Goal: Task Accomplishment & Management: Manage account settings

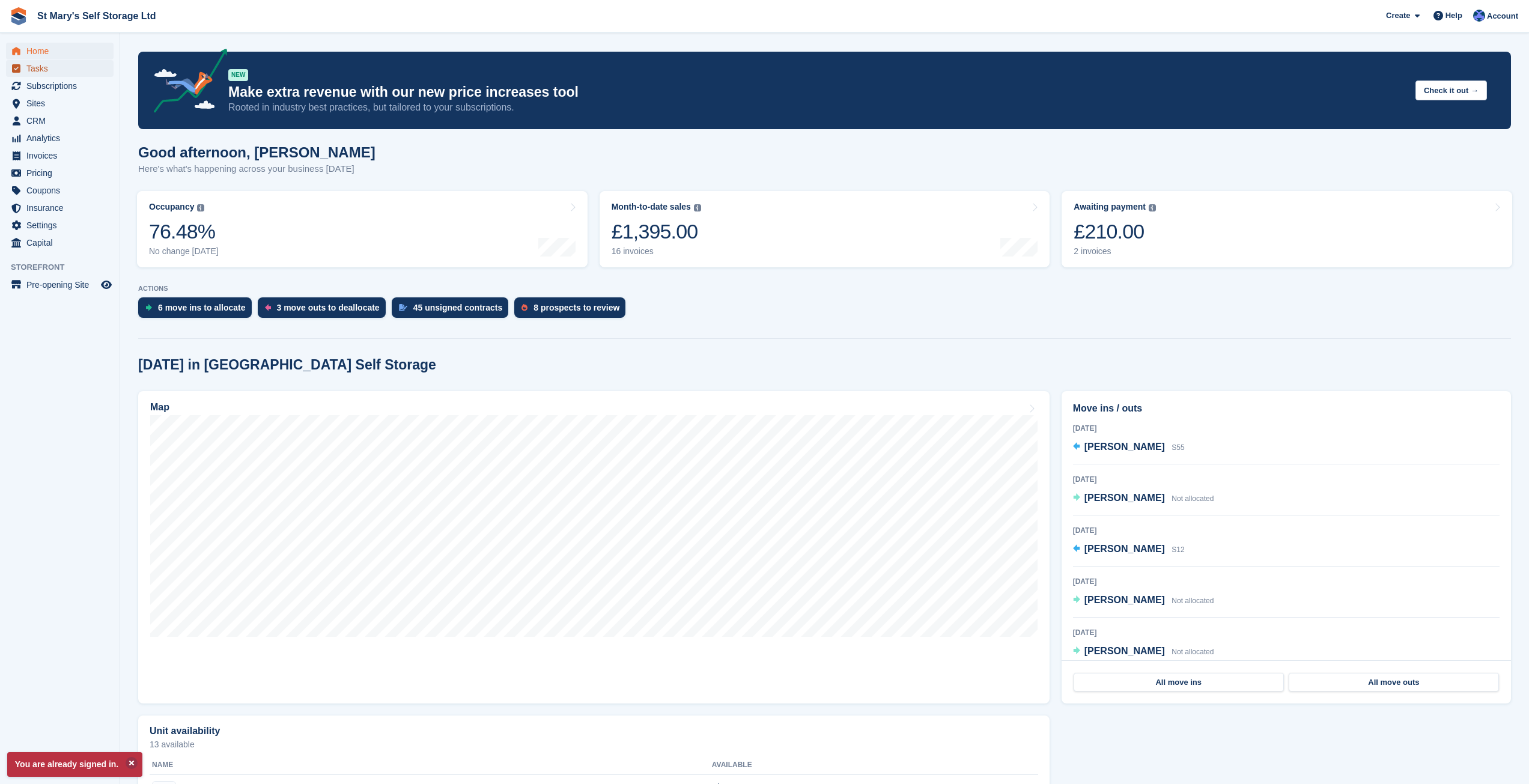
click at [25, 68] on link "Tasks" at bounding box center [60, 68] width 108 height 16
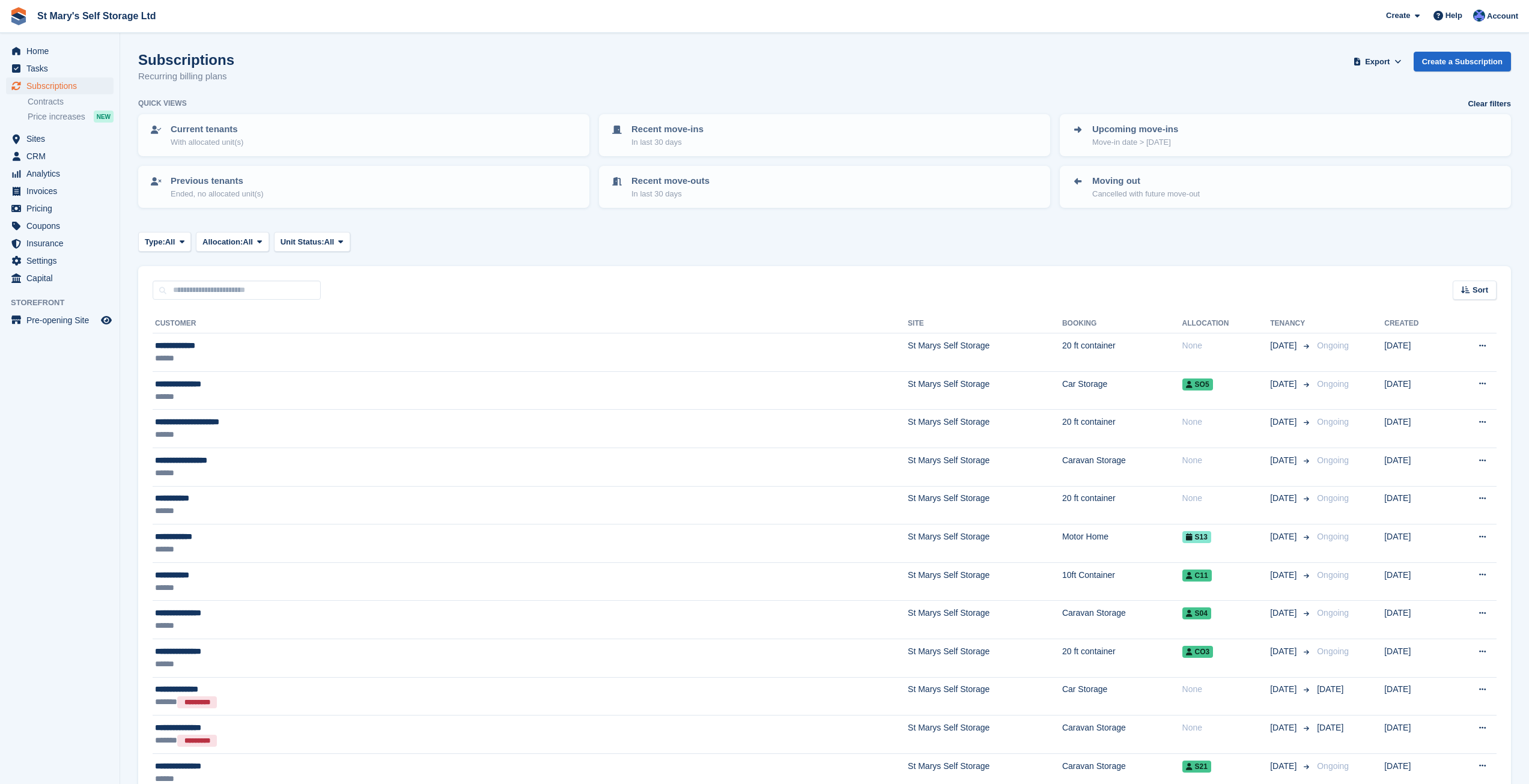
click at [37, 102] on link "Contracts" at bounding box center [70, 101] width 86 height 11
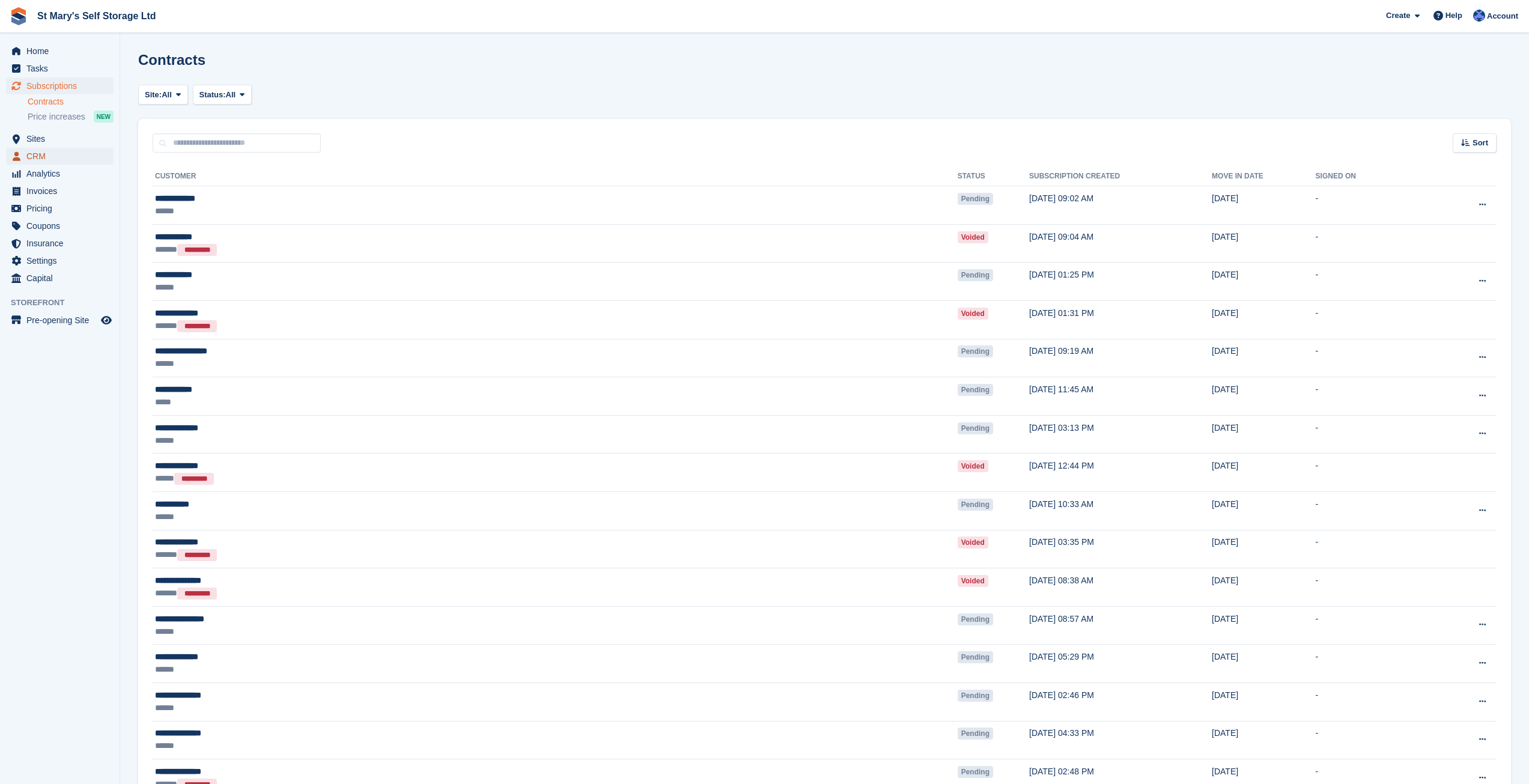
click at [42, 156] on span "CRM" at bounding box center [62, 156] width 72 height 16
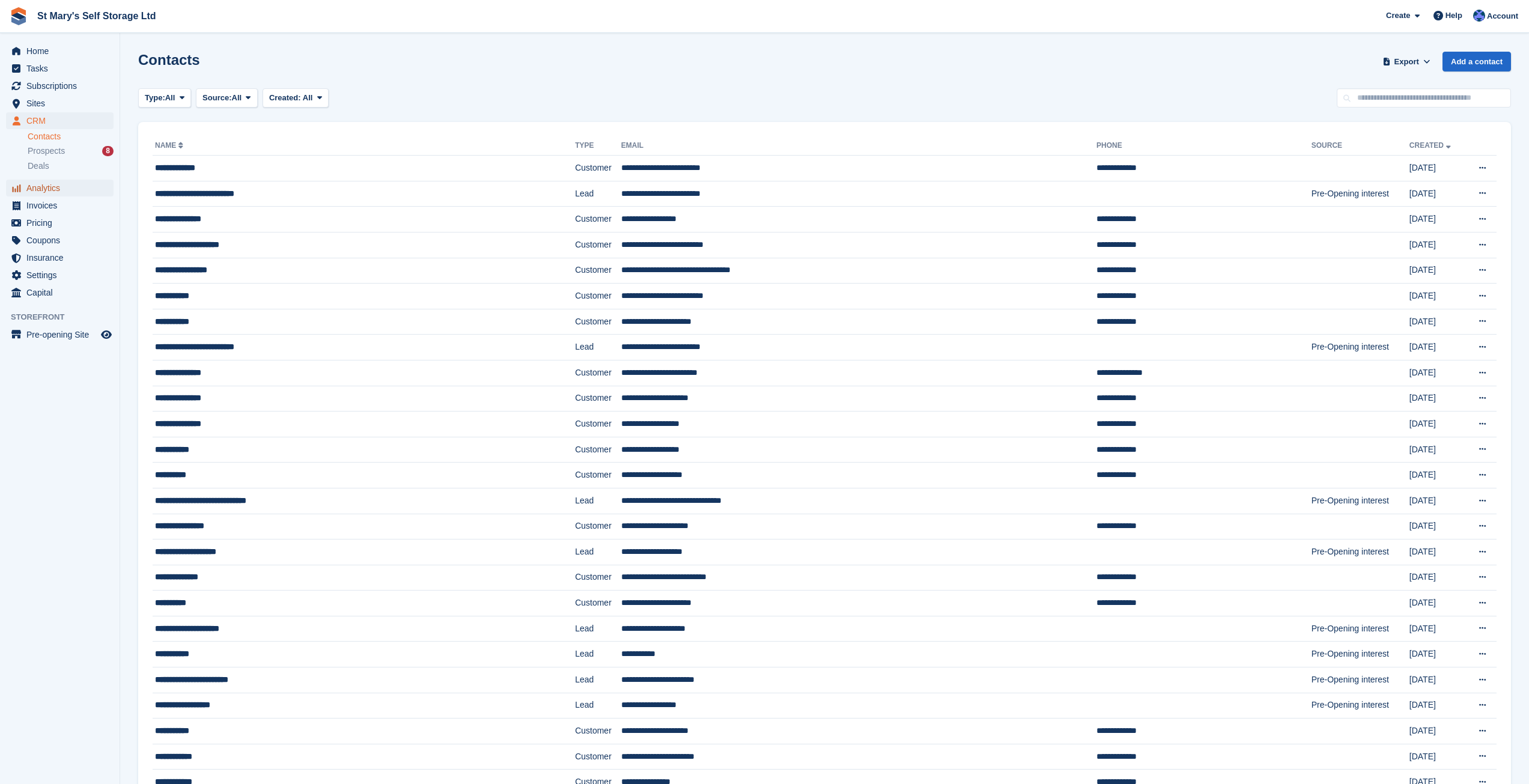
click at [50, 187] on span "Analytics" at bounding box center [62, 188] width 72 height 16
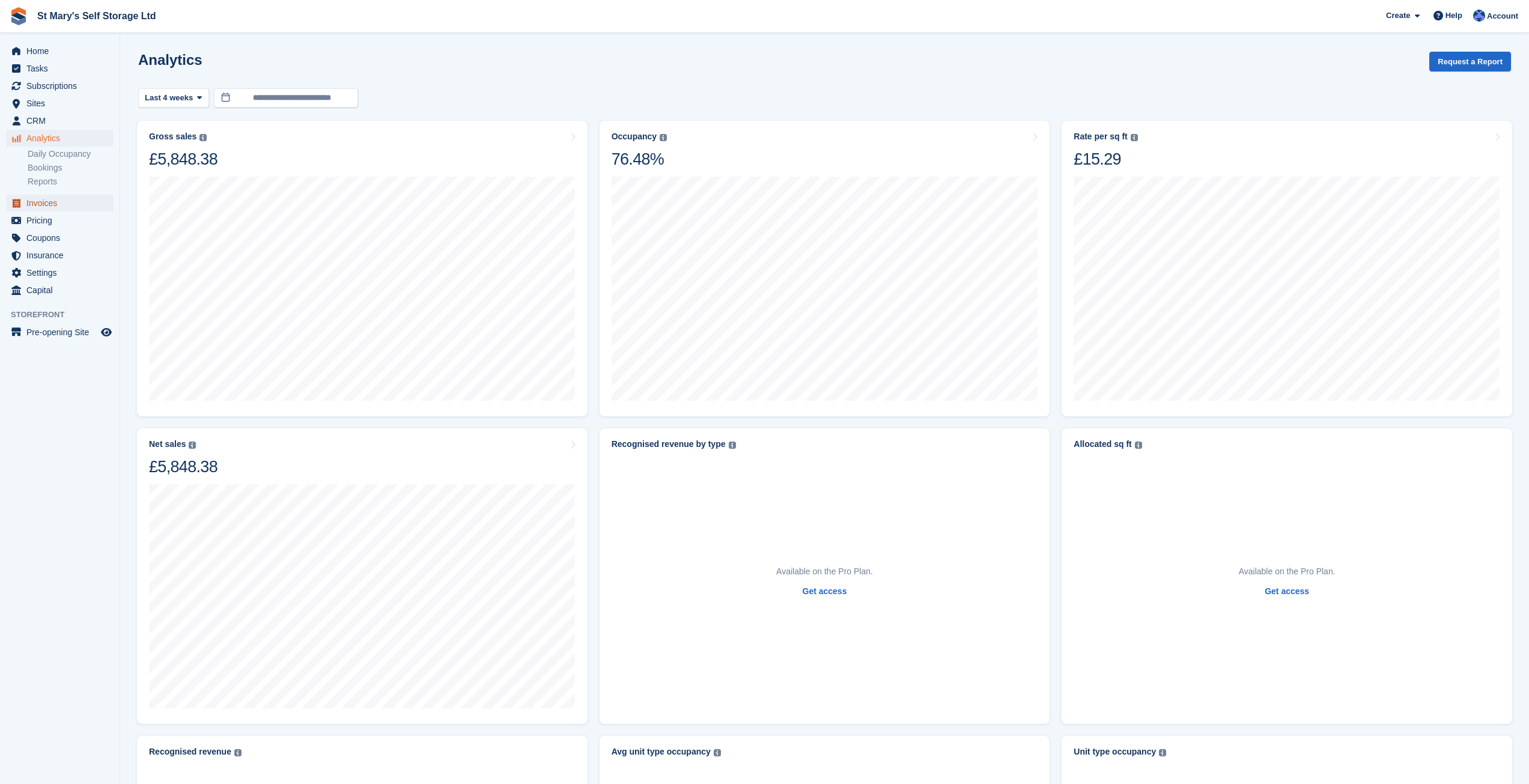
click at [42, 205] on span "Invoices" at bounding box center [62, 203] width 72 height 16
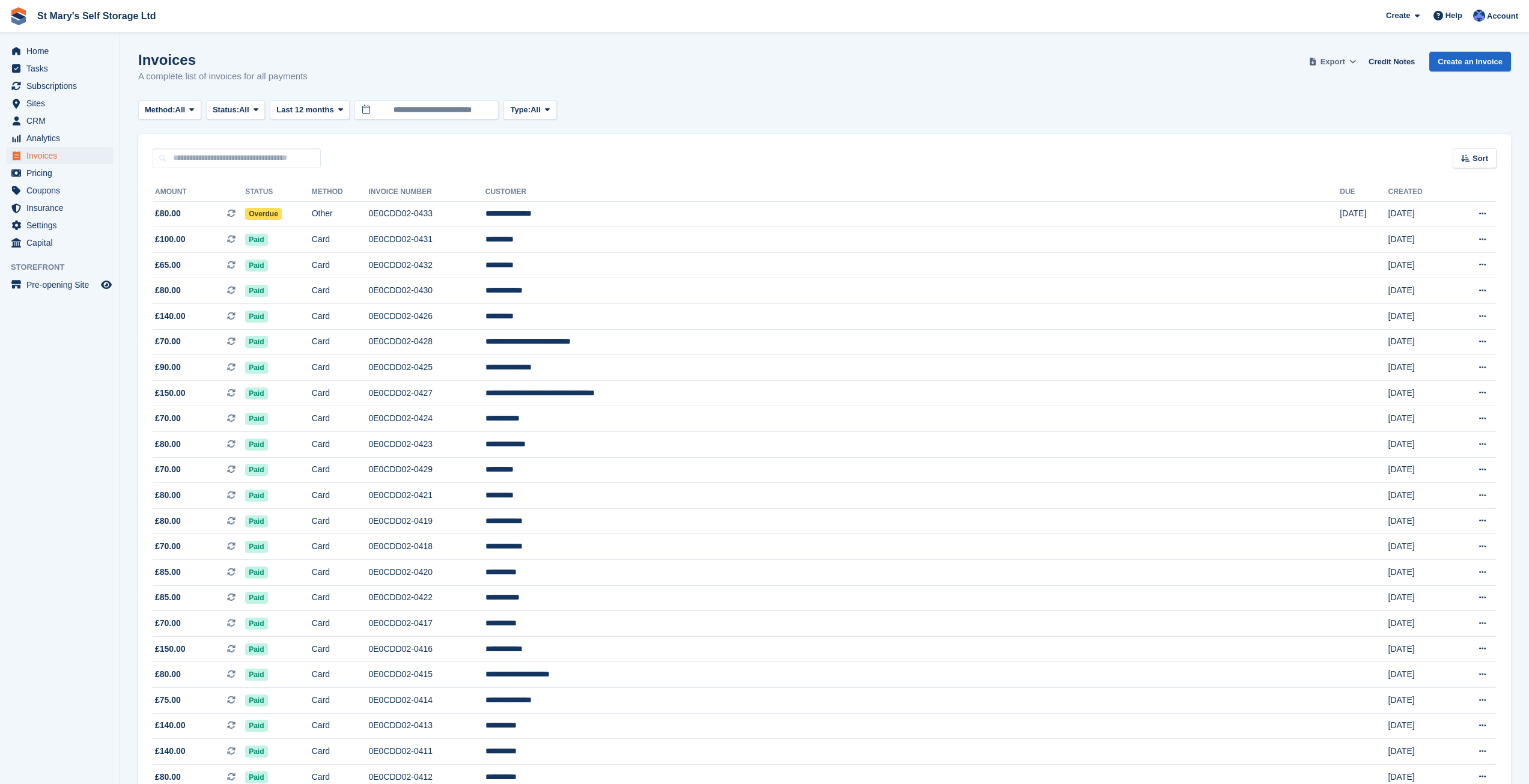
click at [1345, 64] on span "Export" at bounding box center [1333, 62] width 25 height 12
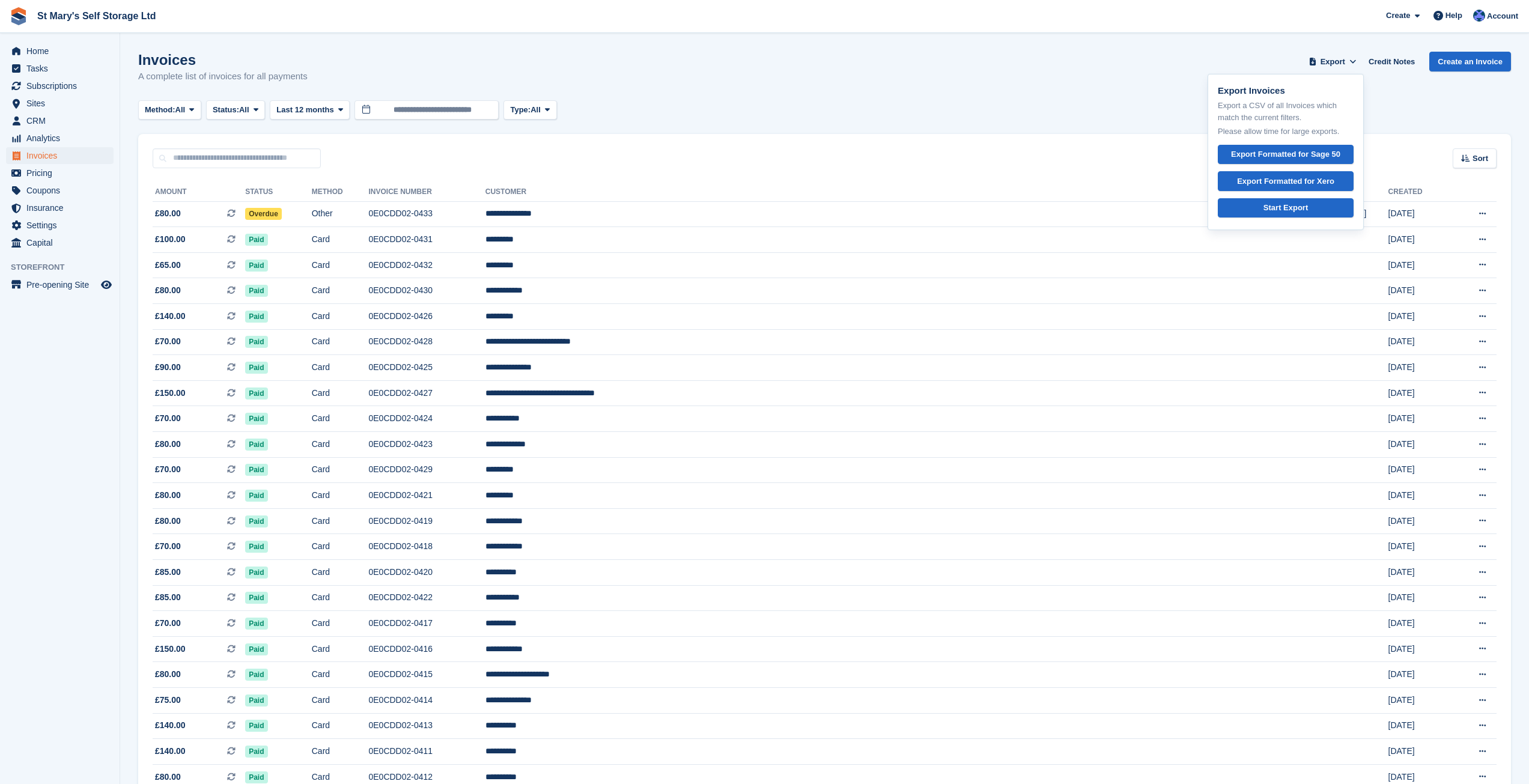
click at [428, 159] on div "Sort Sort by Date created Created (oldest first) Created (newest first)" at bounding box center [825, 151] width 1373 height 34
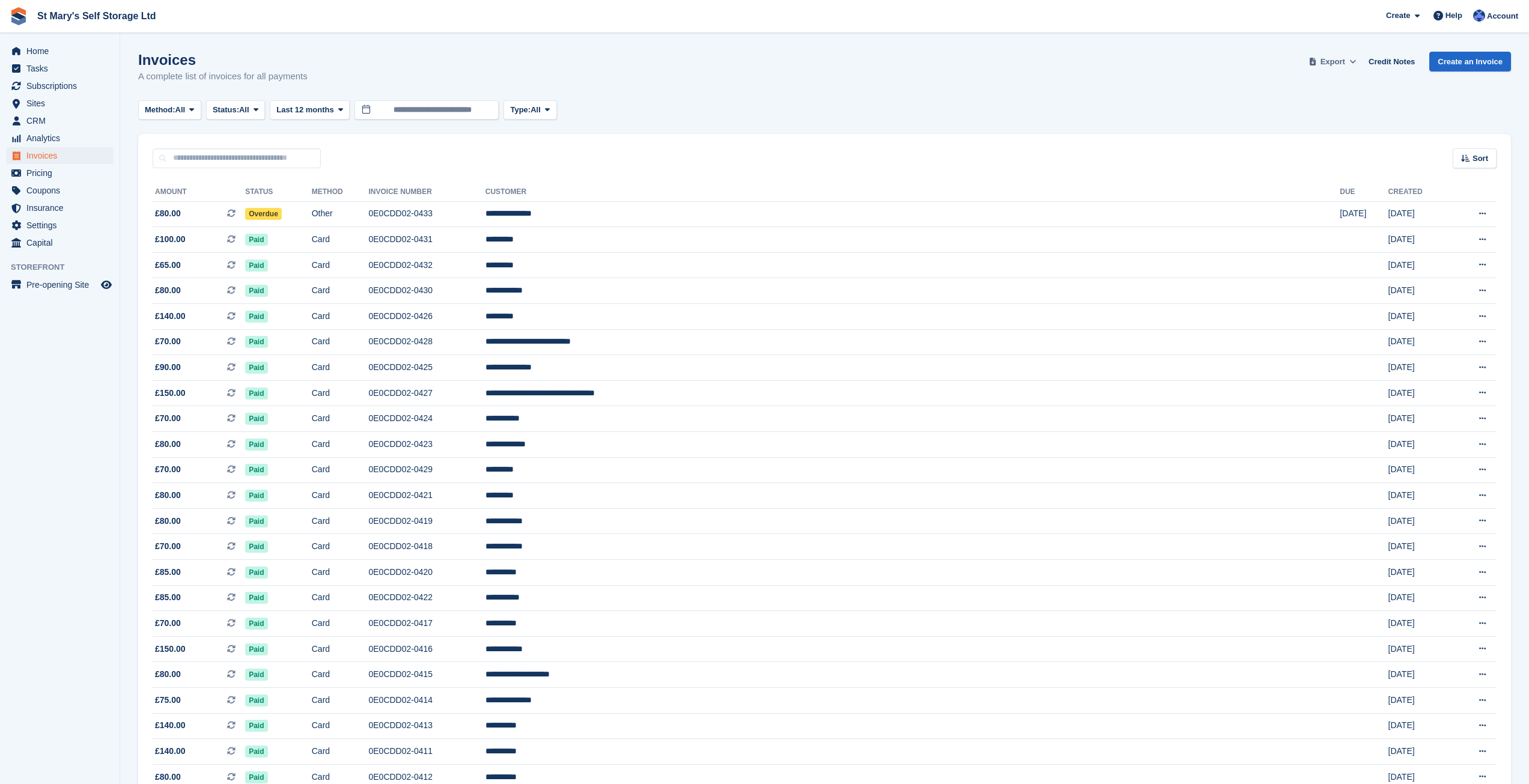
click at [1343, 59] on span "Export" at bounding box center [1333, 62] width 25 height 12
